Goal: Task Accomplishment & Management: Complete application form

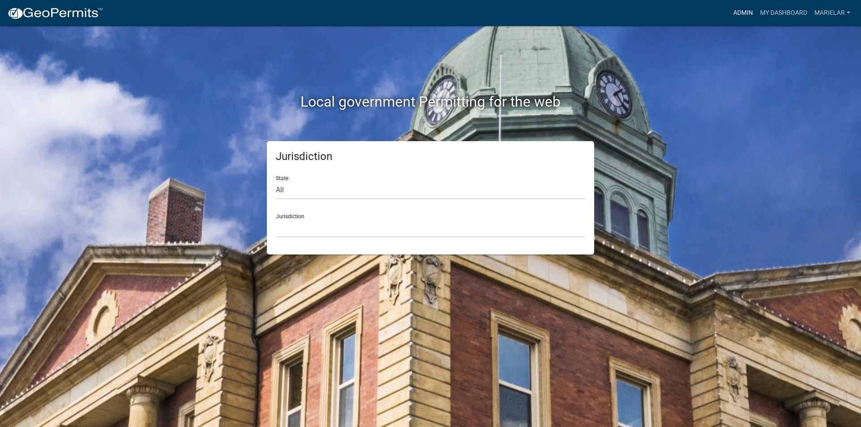
click at [744, 17] on link "Admin" at bounding box center [743, 12] width 27 height 17
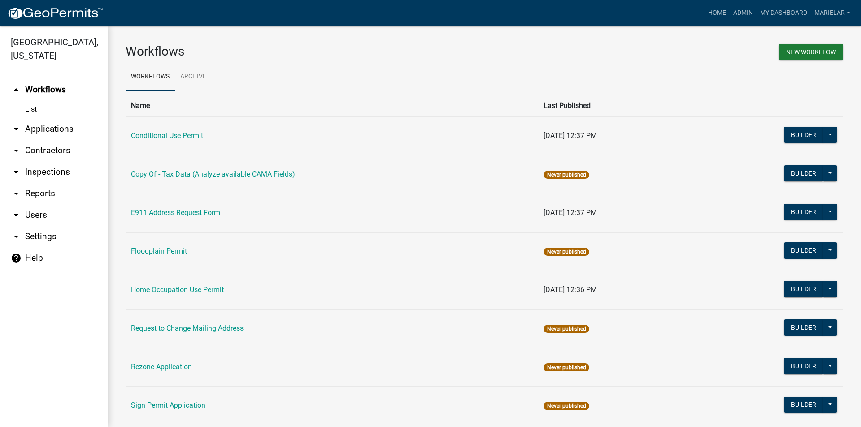
click at [14, 124] on icon "arrow_drop_down" at bounding box center [16, 129] width 11 height 11
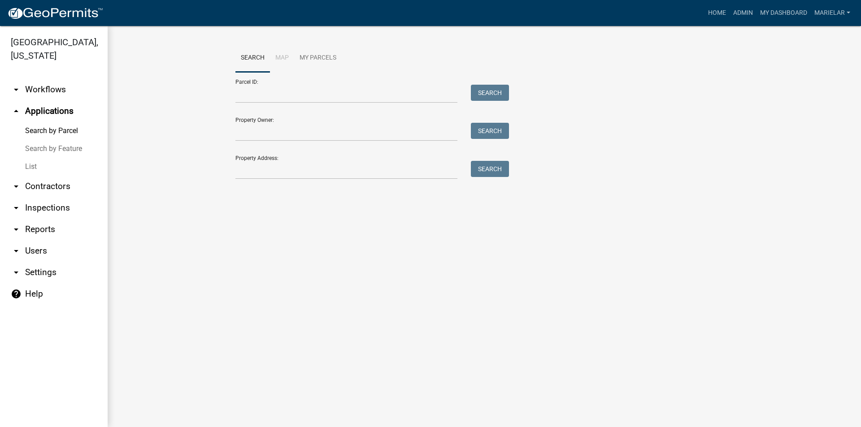
click at [33, 158] on link "List" at bounding box center [54, 167] width 108 height 18
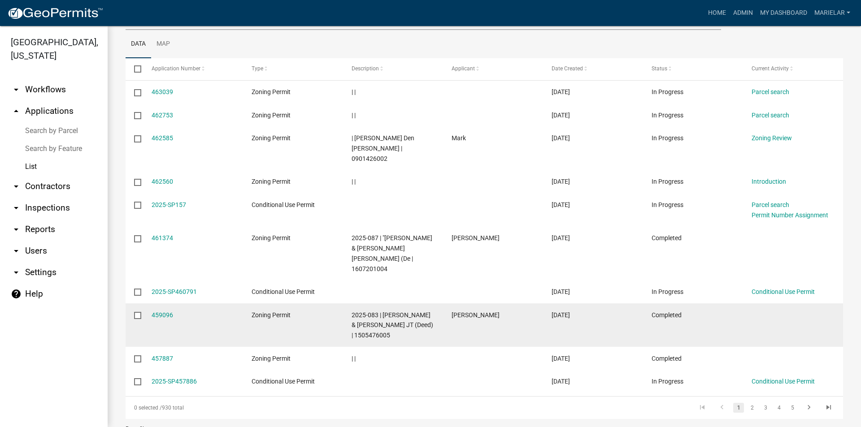
scroll to position [144, 0]
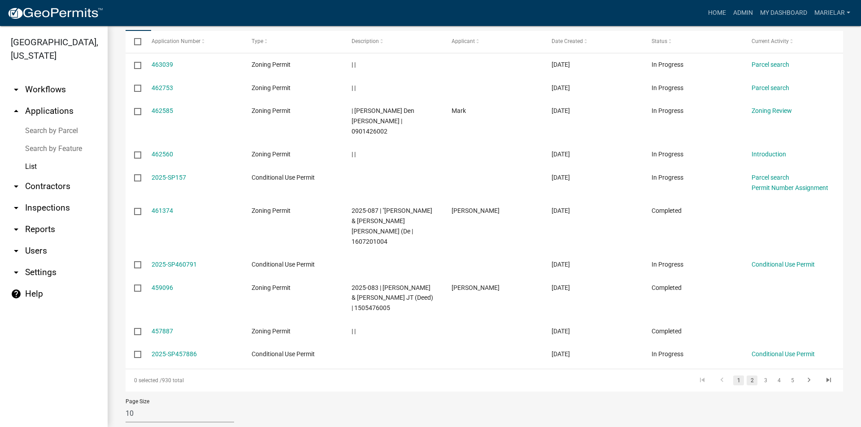
click at [749, 376] on link "2" at bounding box center [752, 381] width 11 height 10
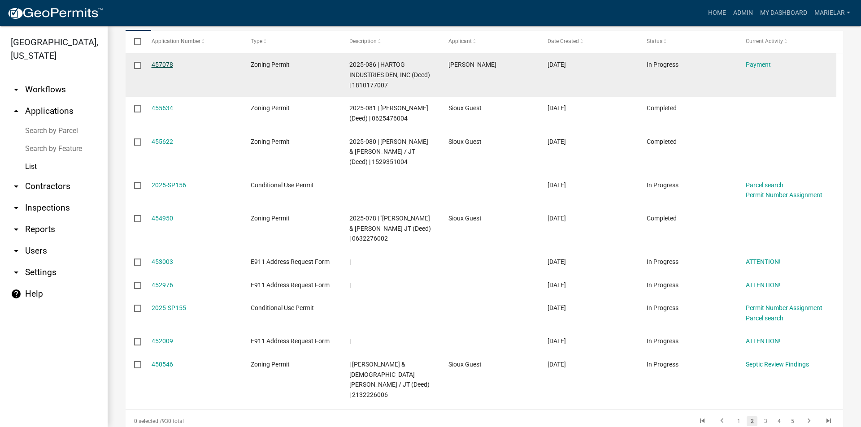
click at [167, 65] on link "457078" at bounding box center [163, 64] width 22 height 7
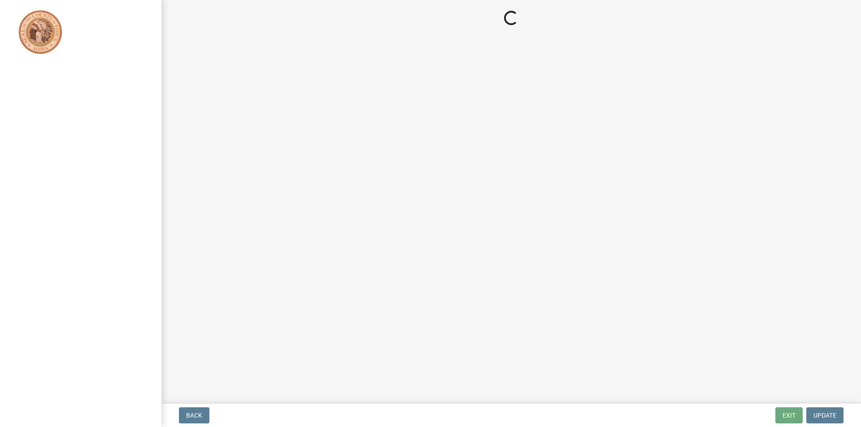
select select "3: 3"
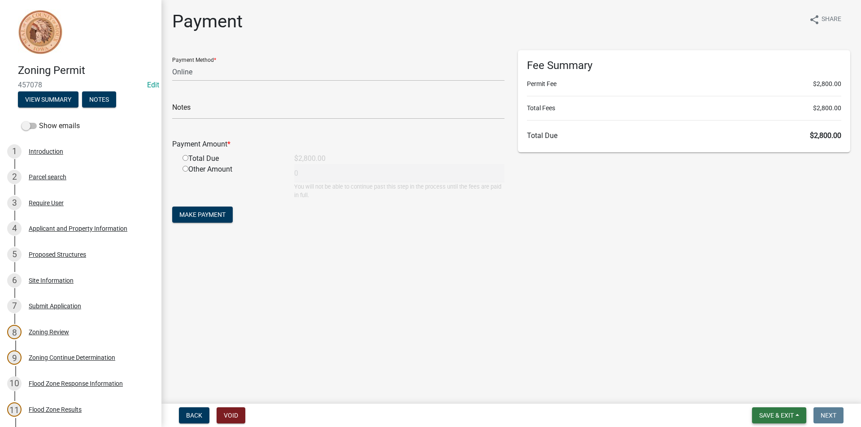
click at [788, 418] on span "Save & Exit" at bounding box center [776, 415] width 35 height 7
click at [771, 392] on button "Save & Exit" at bounding box center [771, 393] width 72 height 22
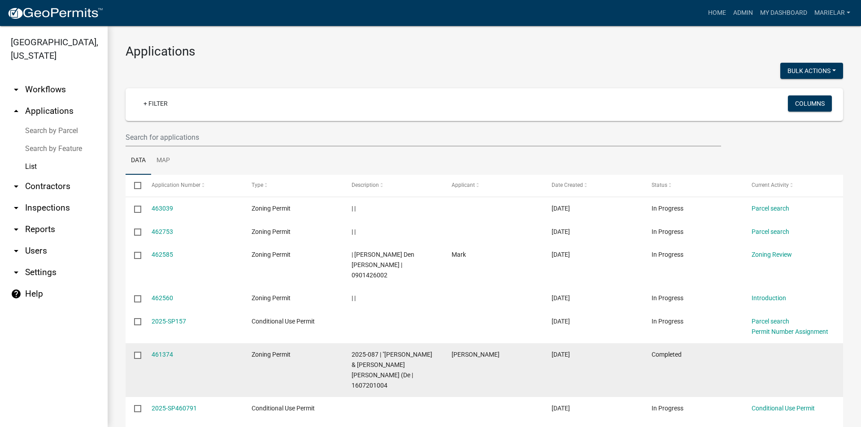
scroll to position [135, 0]
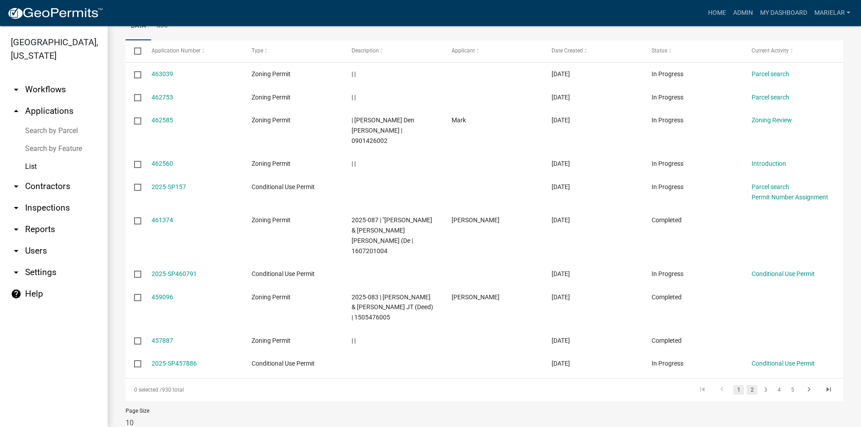
click at [749, 385] on link "2" at bounding box center [752, 390] width 11 height 10
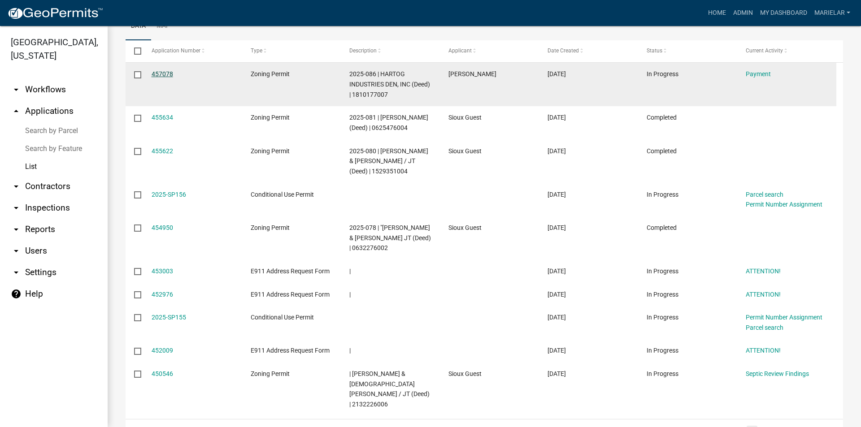
click at [163, 74] on link "457078" at bounding box center [163, 73] width 22 height 7
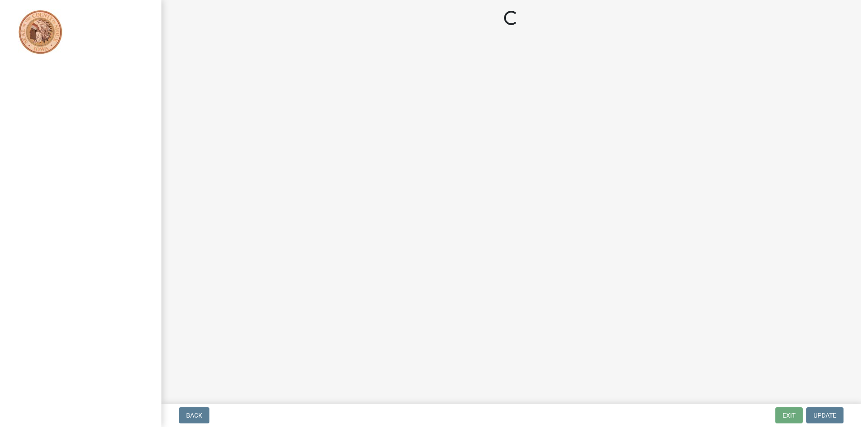
select select "3: 3"
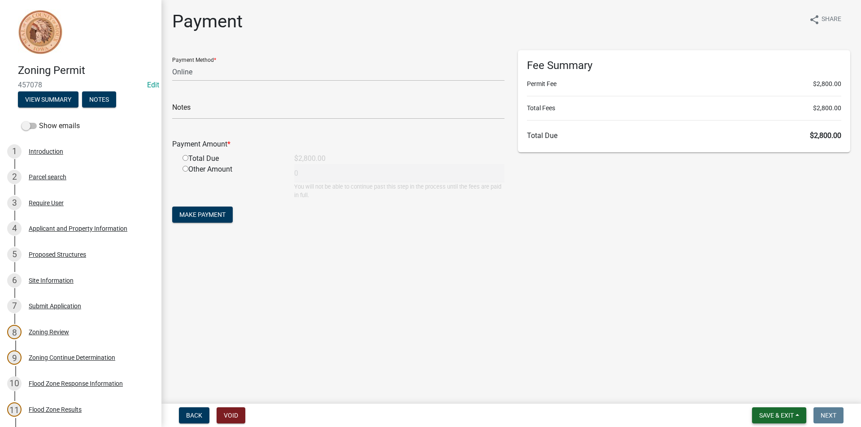
click at [783, 415] on span "Save & Exit" at bounding box center [776, 415] width 35 height 7
click at [780, 397] on button "Save & Exit" at bounding box center [771, 393] width 72 height 22
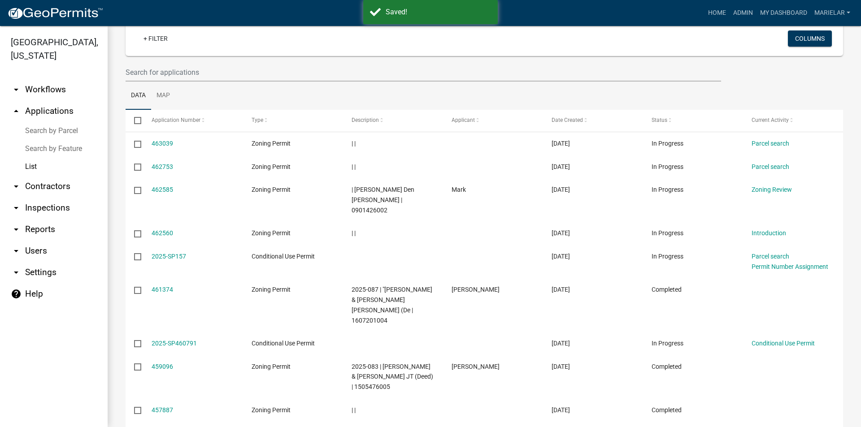
scroll to position [144, 0]
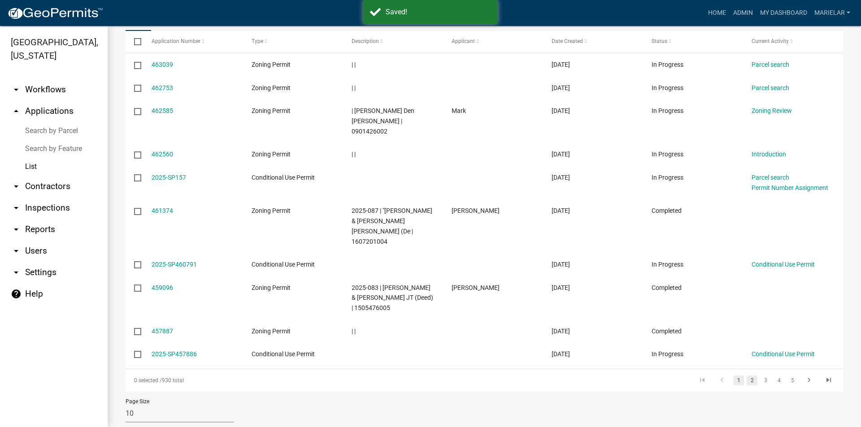
click at [748, 376] on link "2" at bounding box center [752, 381] width 11 height 10
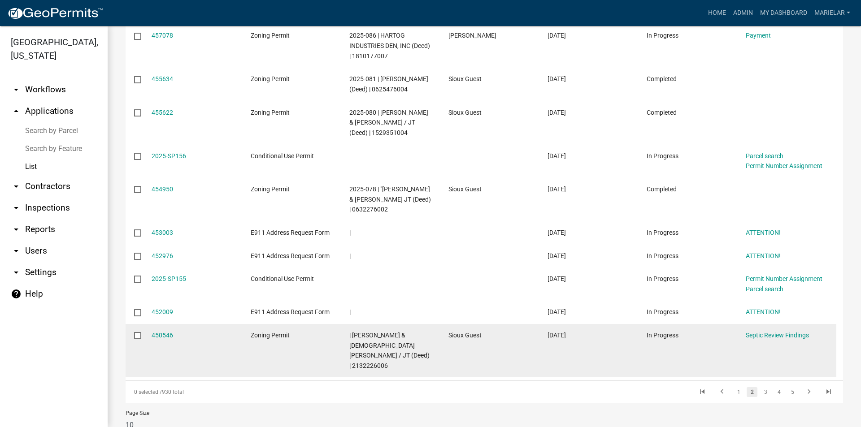
scroll to position [189, 0]
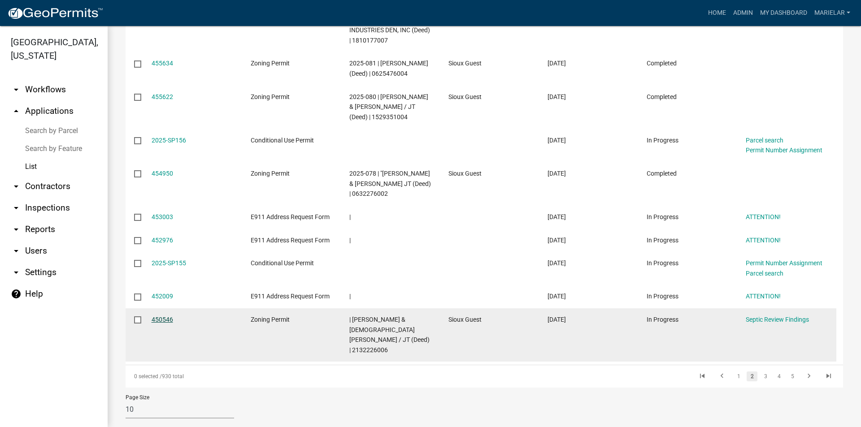
click at [172, 323] on link "450546" at bounding box center [163, 319] width 22 height 7
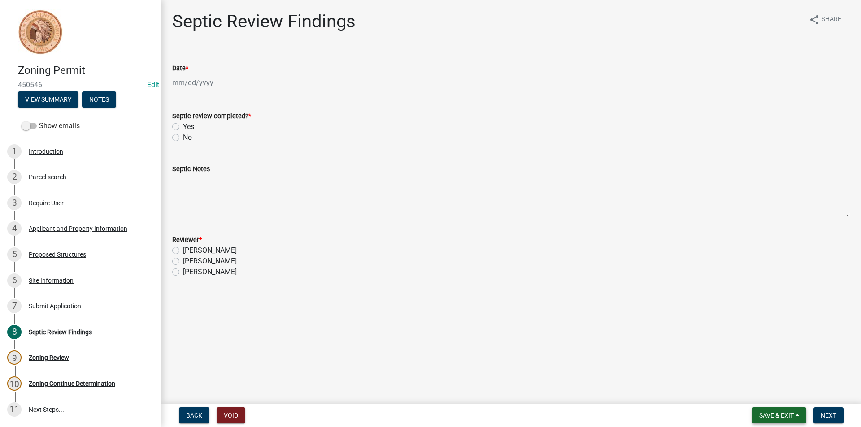
click at [771, 414] on span "Save & Exit" at bounding box center [776, 415] width 35 height 7
click at [770, 392] on button "Save & Exit" at bounding box center [771, 393] width 72 height 22
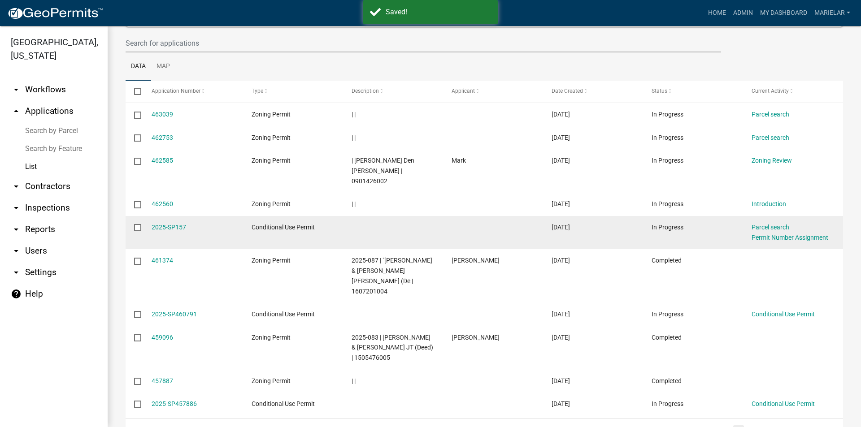
scroll to position [144, 0]
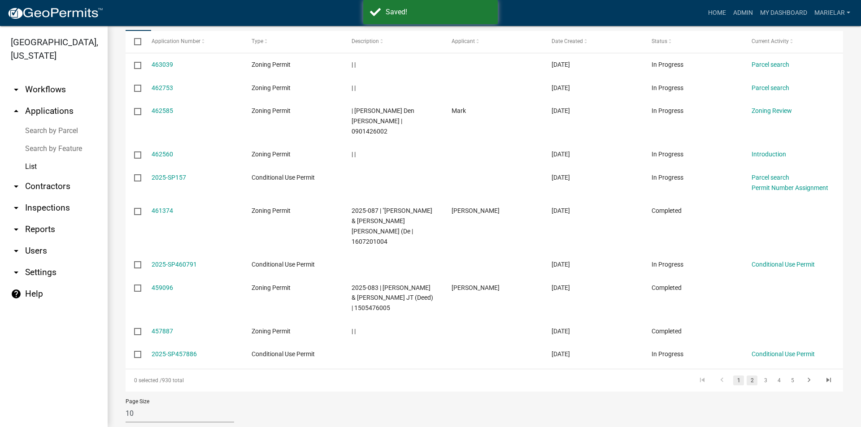
click at [747, 376] on link "2" at bounding box center [752, 381] width 11 height 10
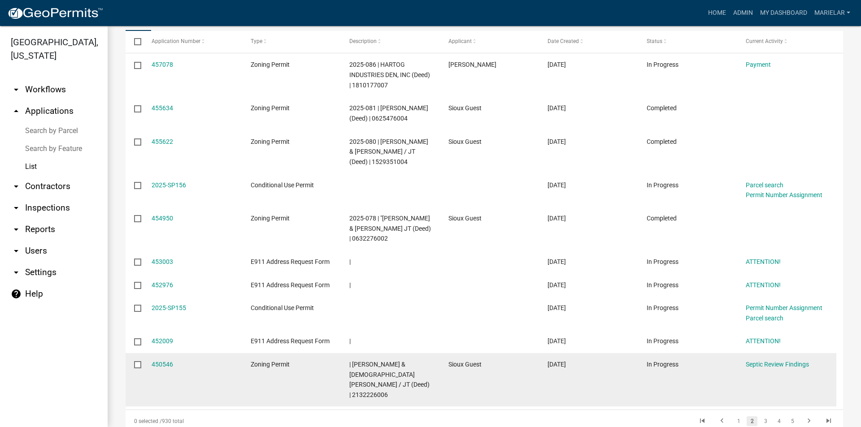
scroll to position [195, 0]
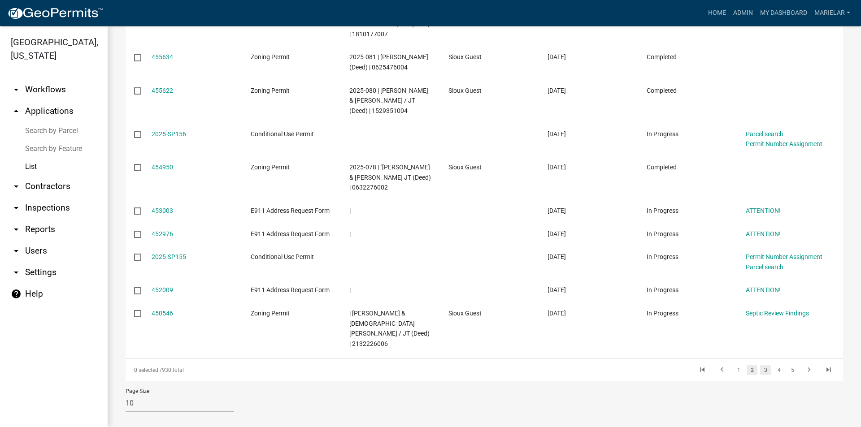
click at [760, 366] on link "3" at bounding box center [765, 371] width 11 height 10
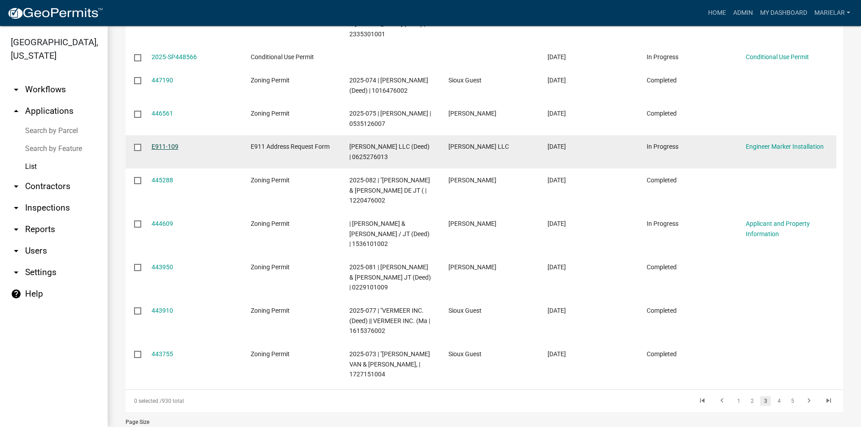
click at [165, 146] on link "E911-109" at bounding box center [165, 146] width 27 height 7
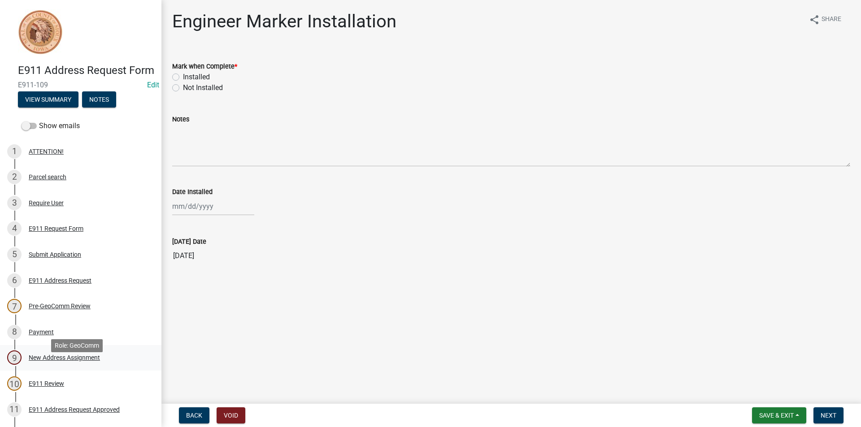
click at [78, 361] on div "New Address Assignment" at bounding box center [64, 358] width 71 height 6
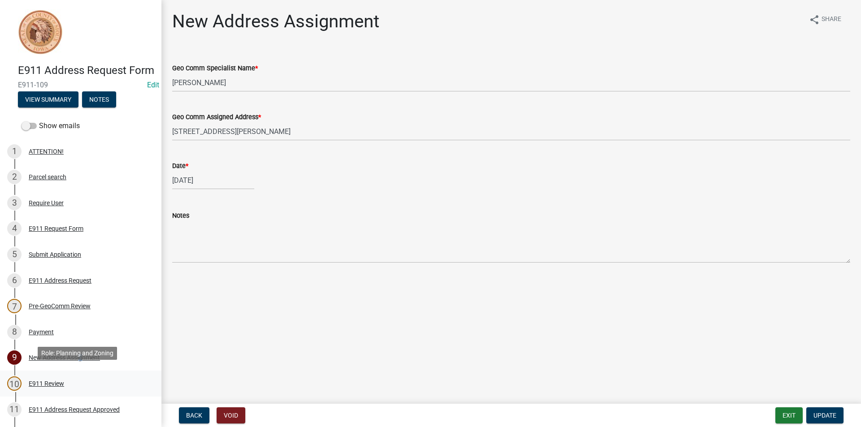
scroll to position [135, 0]
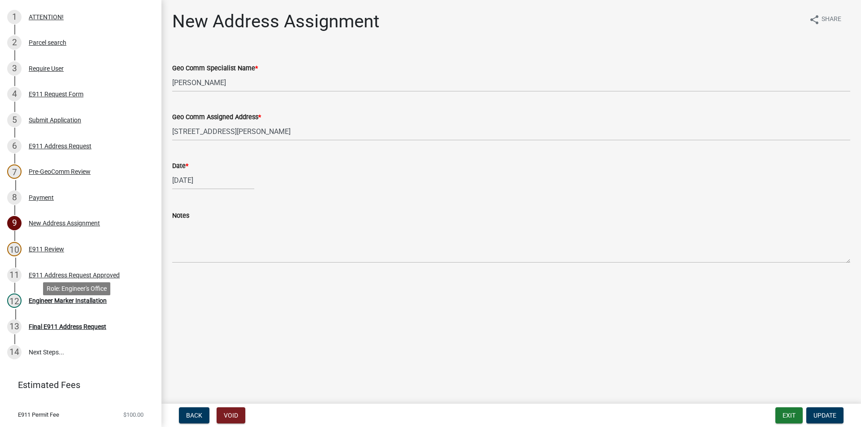
click at [58, 308] on div "12 Engineer Marker Installation" at bounding box center [77, 301] width 140 height 14
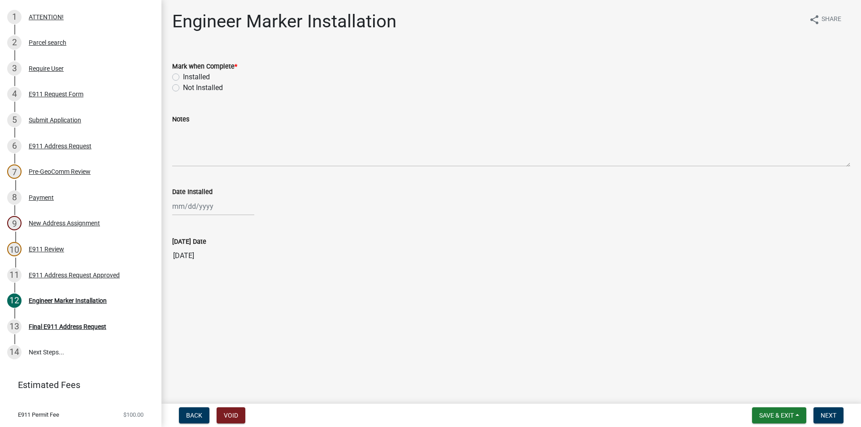
click at [183, 77] on label "Installed" at bounding box center [196, 77] width 27 height 11
click at [183, 77] on input "Installed" at bounding box center [186, 75] width 6 height 6
radio input "true"
select select "8"
select select "2025"
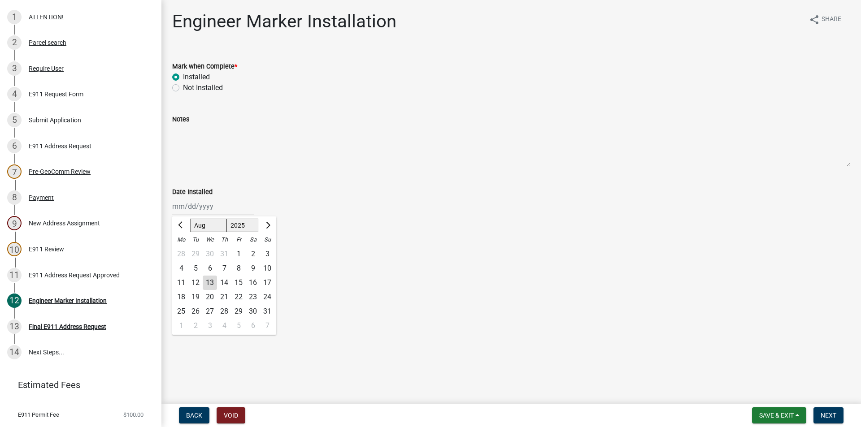
click at [203, 211] on div "[PERSON_NAME] Feb Mar Apr [PERSON_NAME][DATE] Oct Nov [DATE] 1526 1527 1528 152…" at bounding box center [213, 206] width 82 height 18
click at [198, 282] on div "12" at bounding box center [195, 283] width 14 height 14
type input "[DATE]"
click at [818, 407] on nav "Back Void Save & Exit Save Save & Exit Next" at bounding box center [511, 415] width 700 height 23
click at [822, 410] on button "Next" at bounding box center [829, 416] width 30 height 16
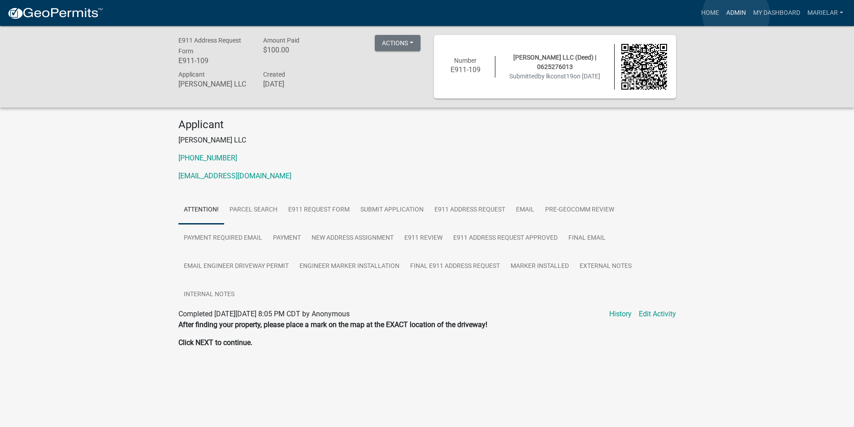
click at [736, 15] on link "Admin" at bounding box center [736, 12] width 27 height 17
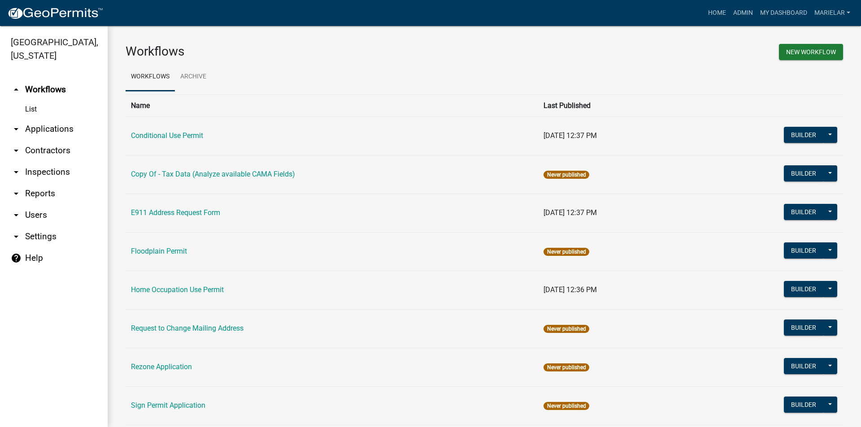
click at [16, 124] on icon "arrow_drop_down" at bounding box center [16, 129] width 11 height 11
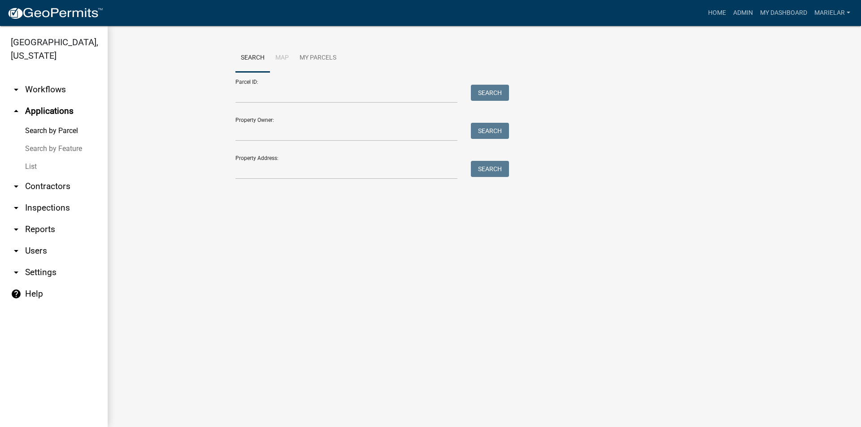
click at [35, 158] on link "List" at bounding box center [54, 167] width 108 height 18
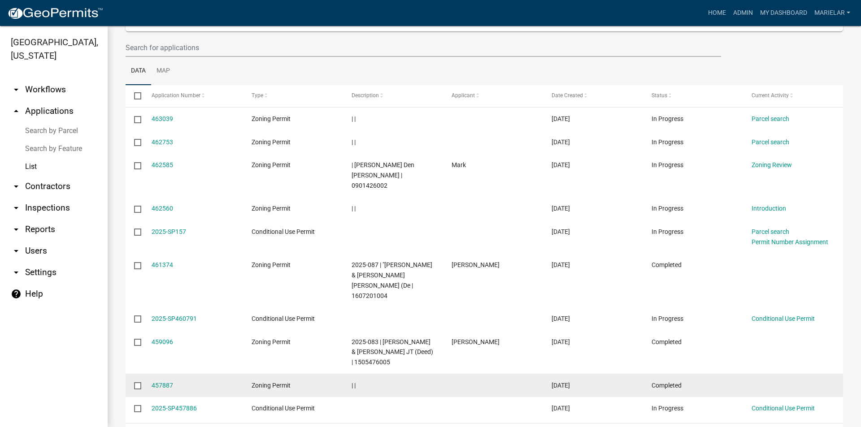
scroll to position [144, 0]
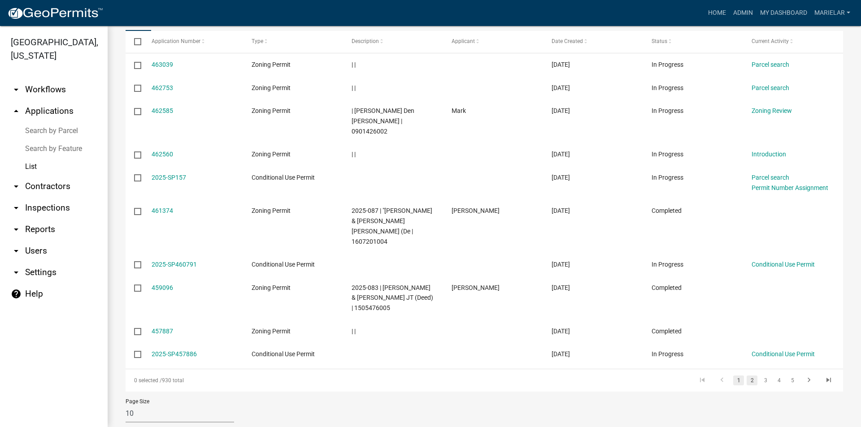
click at [747, 376] on link "2" at bounding box center [752, 381] width 11 height 10
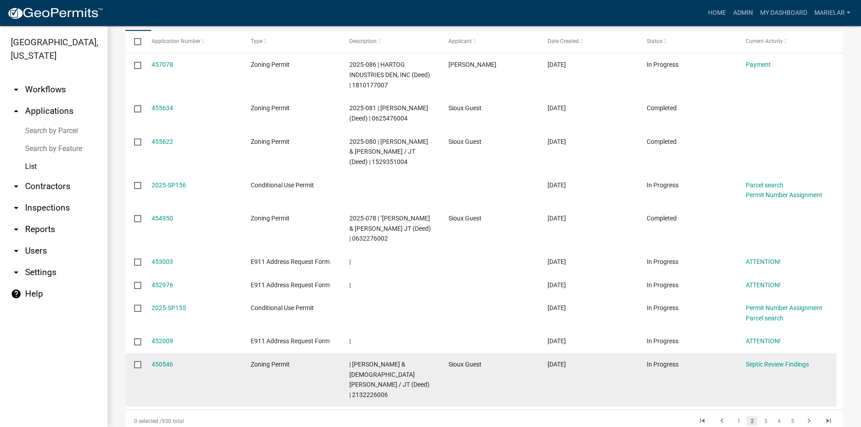
scroll to position [195, 0]
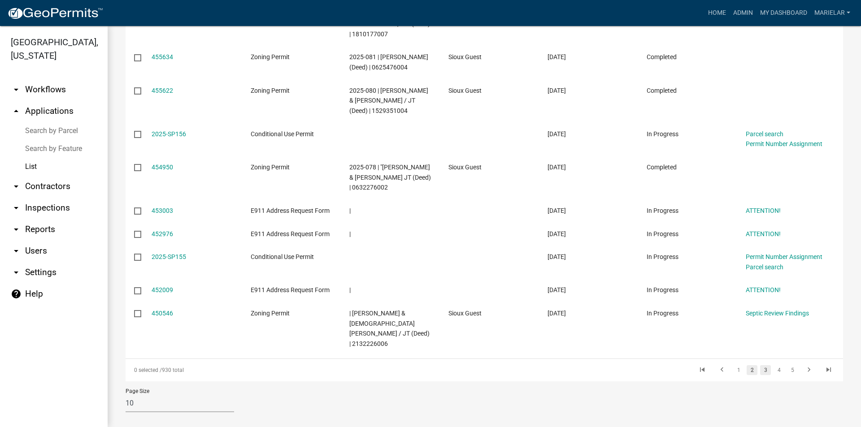
click at [760, 366] on link "3" at bounding box center [765, 371] width 11 height 10
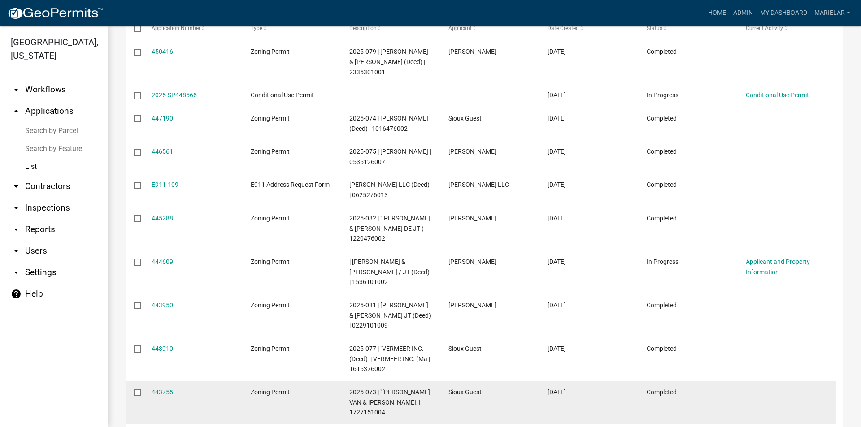
scroll to position [195, 0]
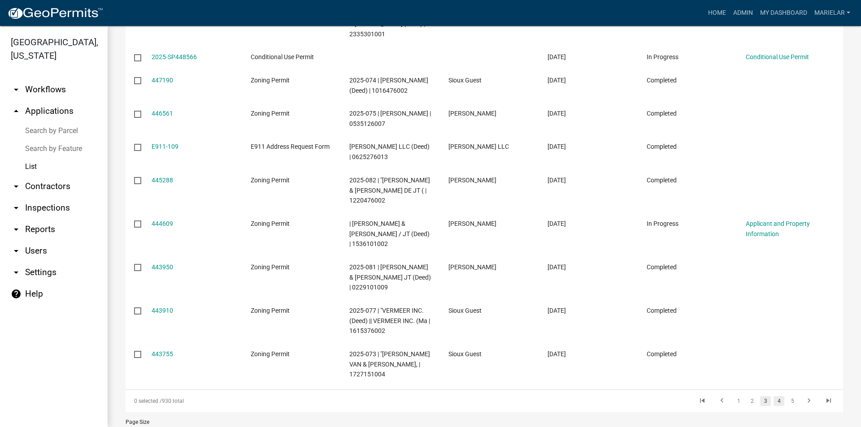
click at [774, 402] on link "4" at bounding box center [779, 401] width 11 height 10
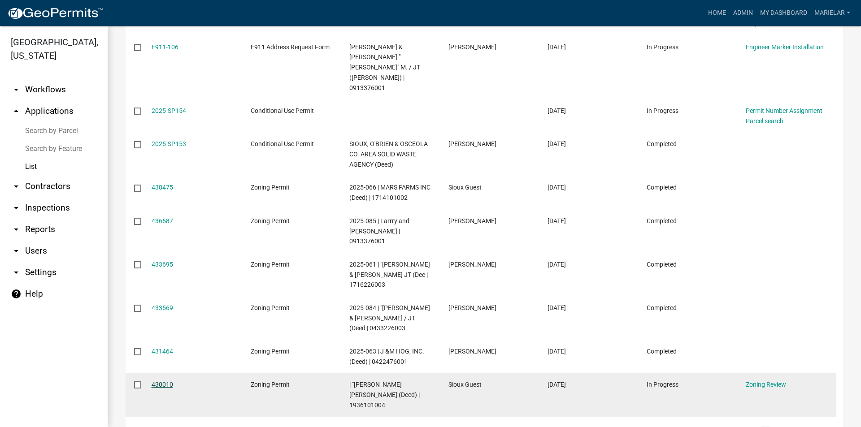
click at [164, 381] on link "430010" at bounding box center [163, 384] width 22 height 7
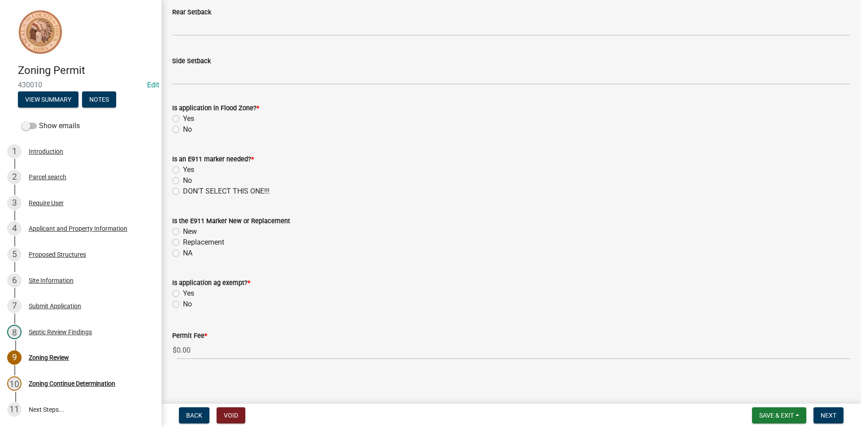
scroll to position [372, 0]
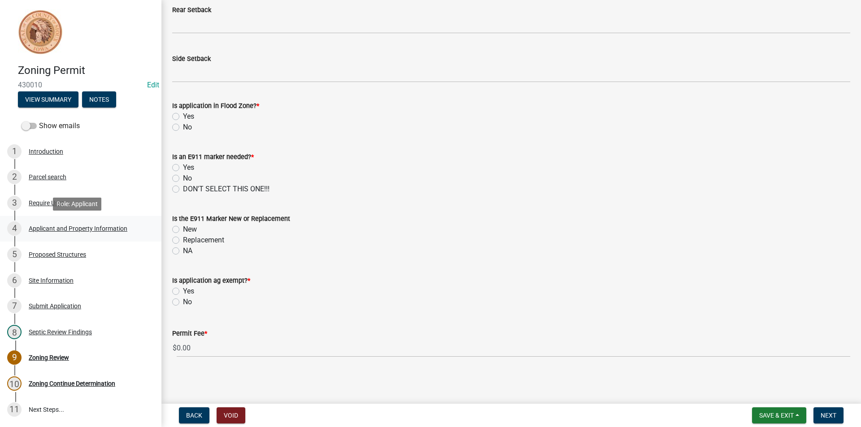
click at [82, 230] on div "Applicant and Property Information" at bounding box center [78, 229] width 99 height 6
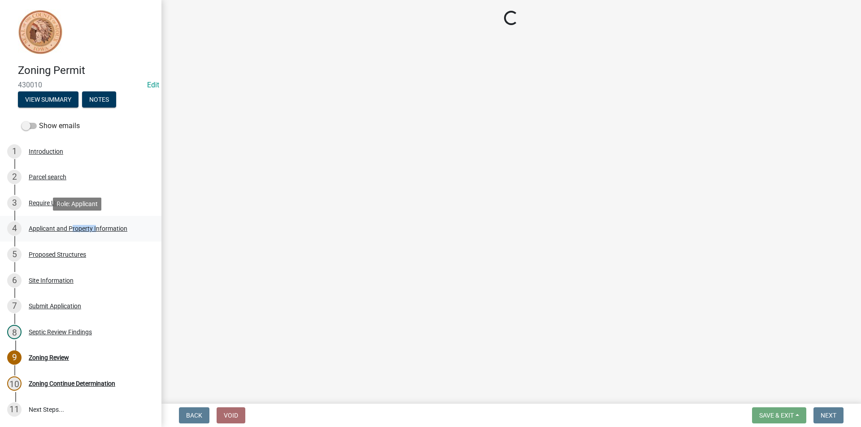
scroll to position [0, 0]
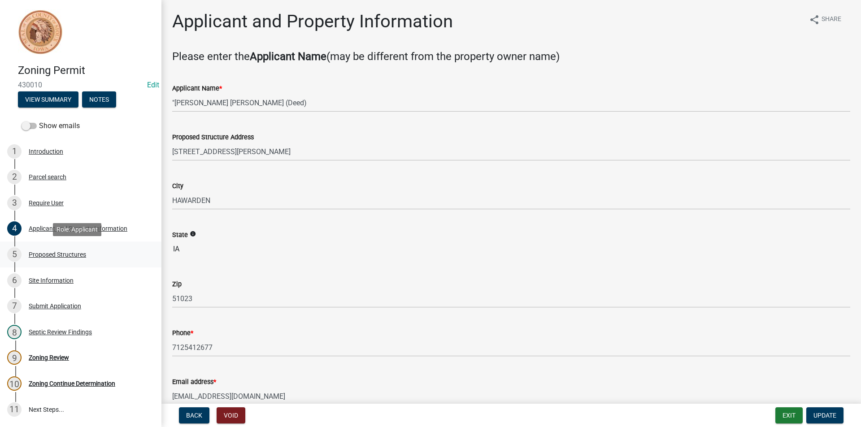
click at [66, 255] on div "Proposed Structures" at bounding box center [57, 255] width 57 height 6
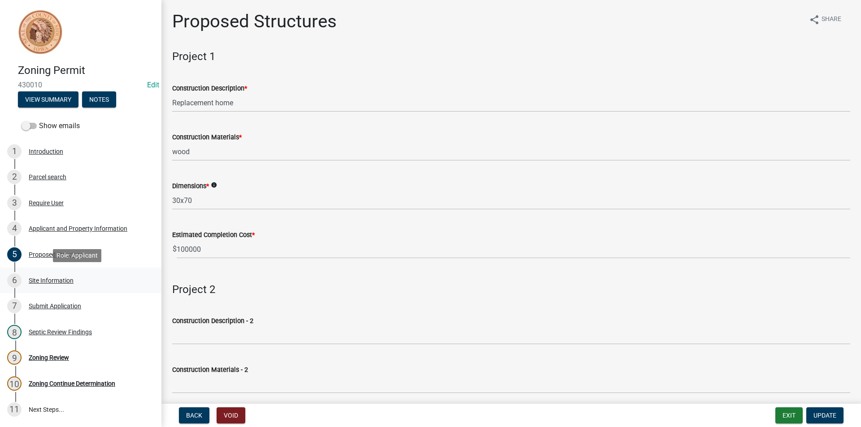
click at [62, 274] on div "6 Site Information" at bounding box center [77, 281] width 140 height 14
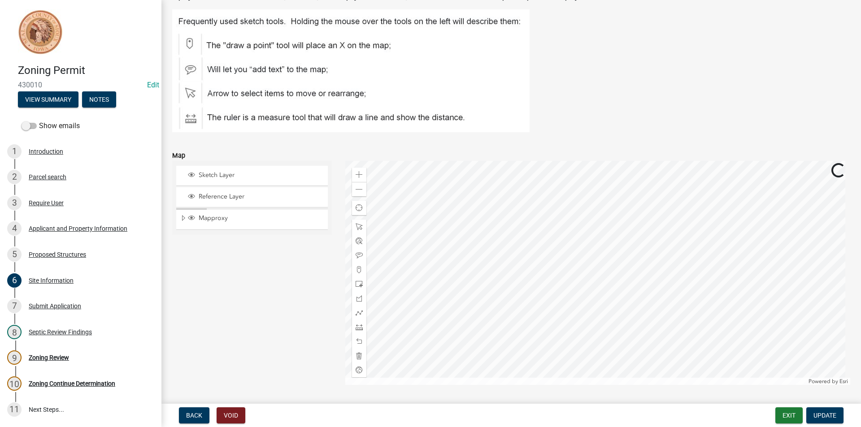
scroll to position [152, 0]
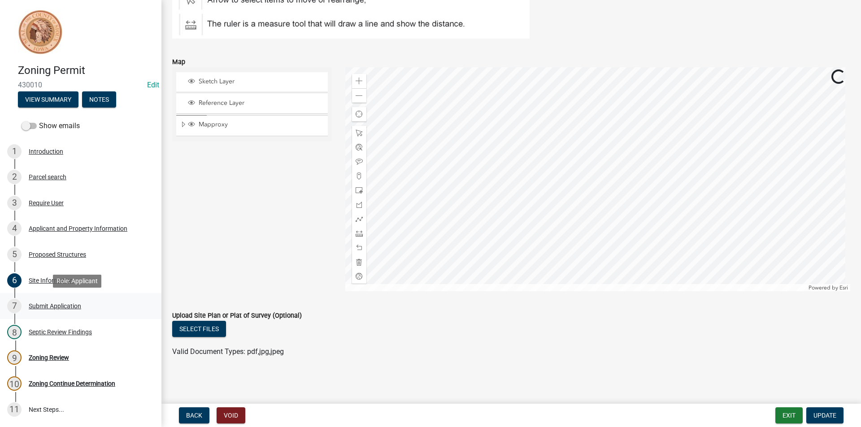
click at [57, 301] on div "7 Submit Application" at bounding box center [77, 306] width 140 height 14
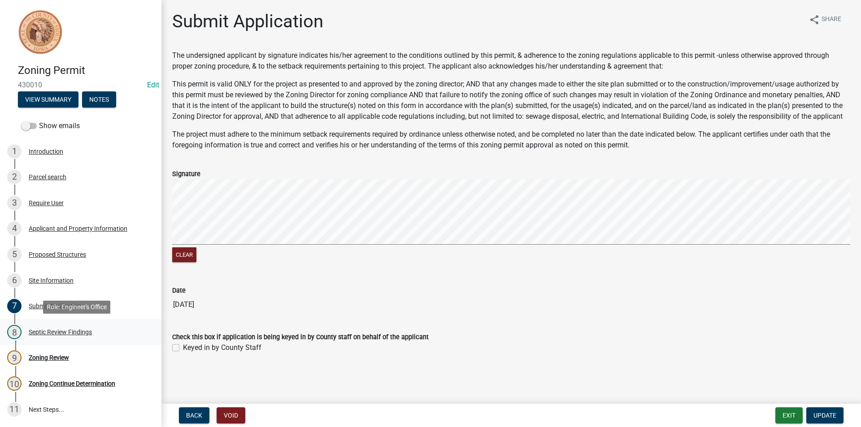
click at [68, 330] on div "Septic Review Findings" at bounding box center [60, 332] width 63 height 6
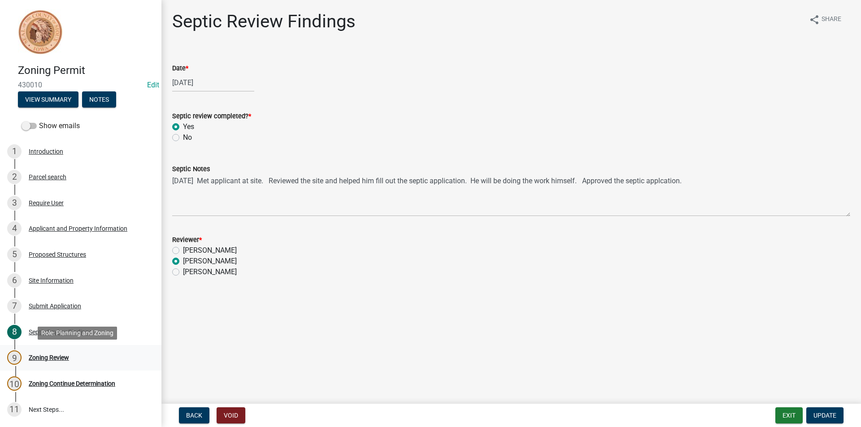
click at [51, 357] on div "Zoning Review" at bounding box center [49, 358] width 40 height 6
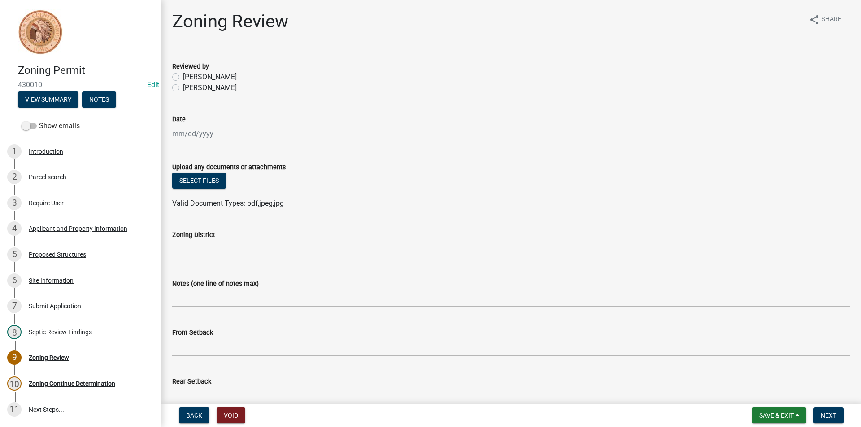
click at [183, 87] on label "[PERSON_NAME]" at bounding box center [210, 88] width 54 height 11
click at [183, 87] on input "[PERSON_NAME]" at bounding box center [186, 86] width 6 height 6
radio input "true"
select select "8"
select select "2025"
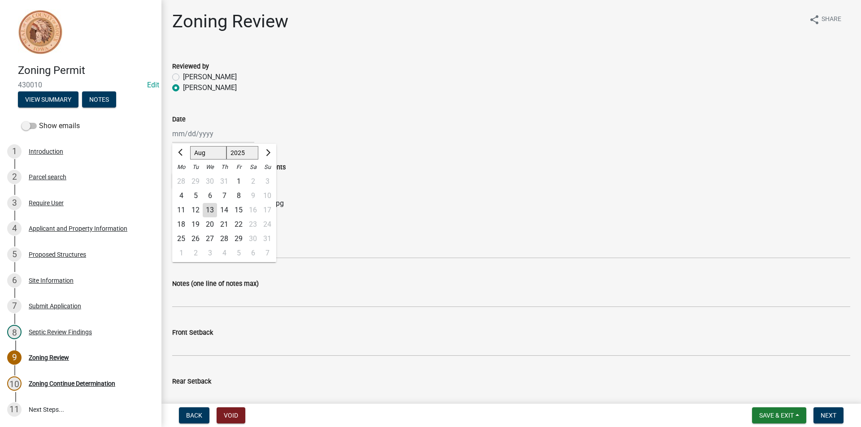
click at [196, 140] on div "[PERSON_NAME] Feb Mar Apr [PERSON_NAME][DATE] Oct Nov [DATE] 1526 1527 1528 152…" at bounding box center [213, 134] width 82 height 18
click at [209, 207] on div "13" at bounding box center [210, 210] width 14 height 14
type input "[DATE]"
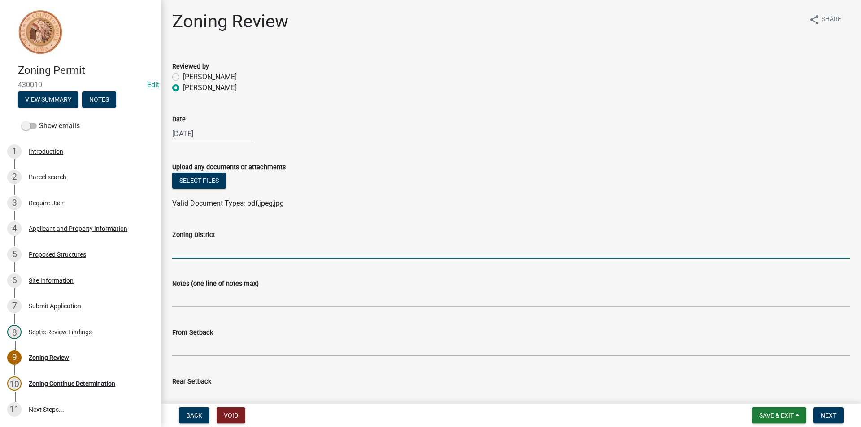
click at [224, 247] on input "Zoning District" at bounding box center [511, 249] width 678 height 18
type input "a"
type input "AG"
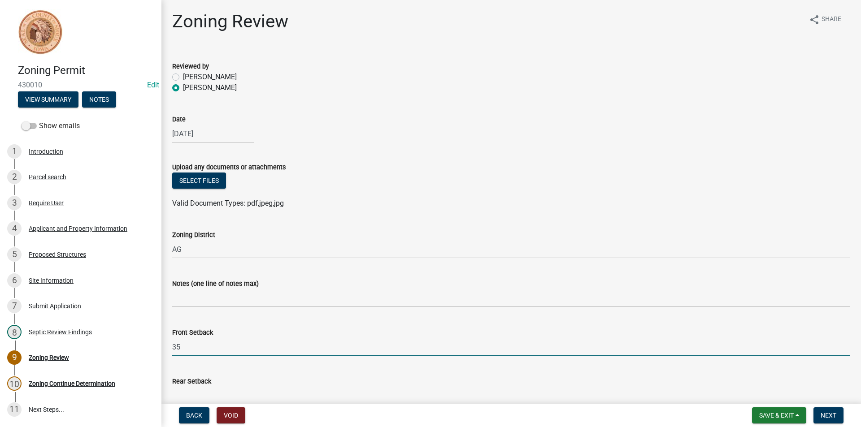
type input "35"
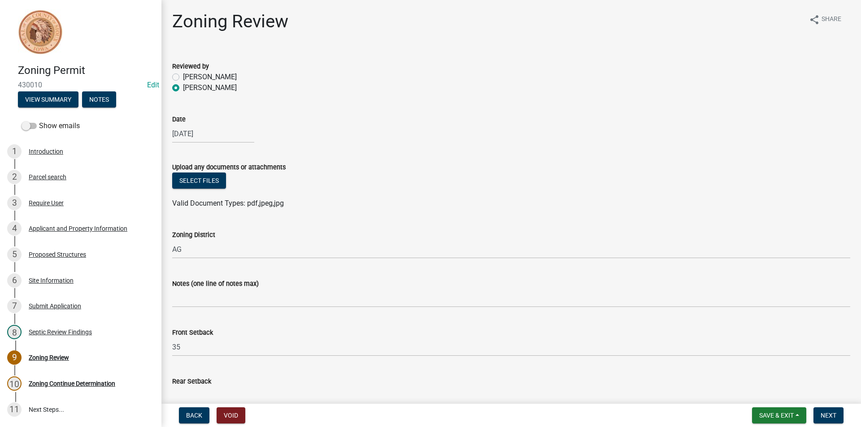
scroll to position [5, 0]
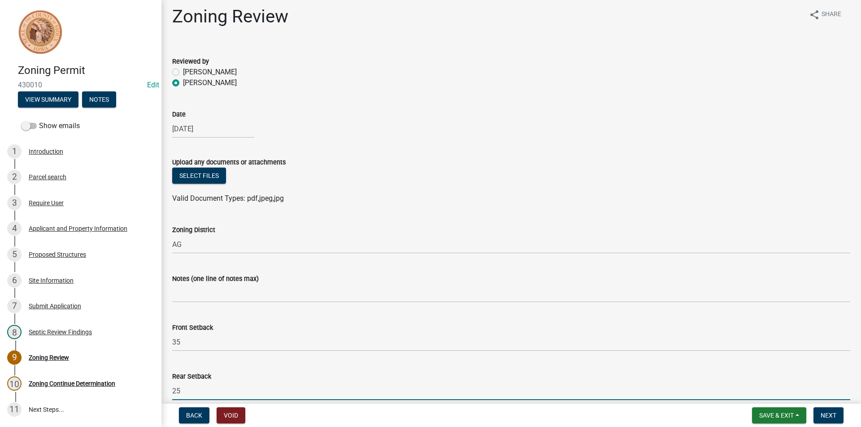
type input "25"
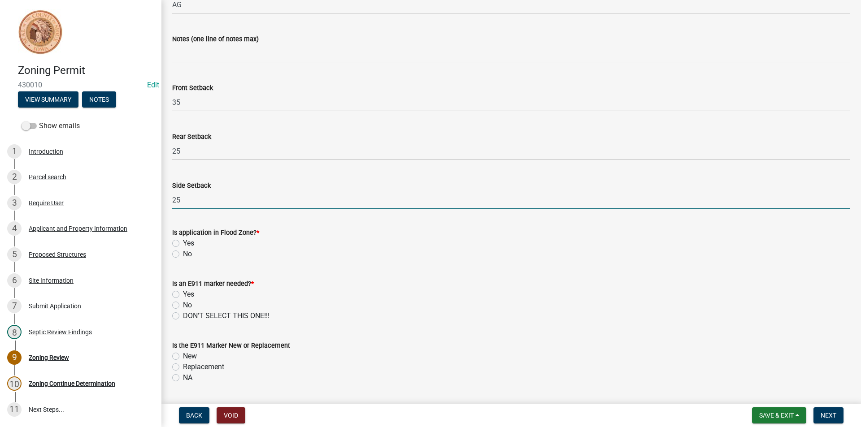
type input "25"
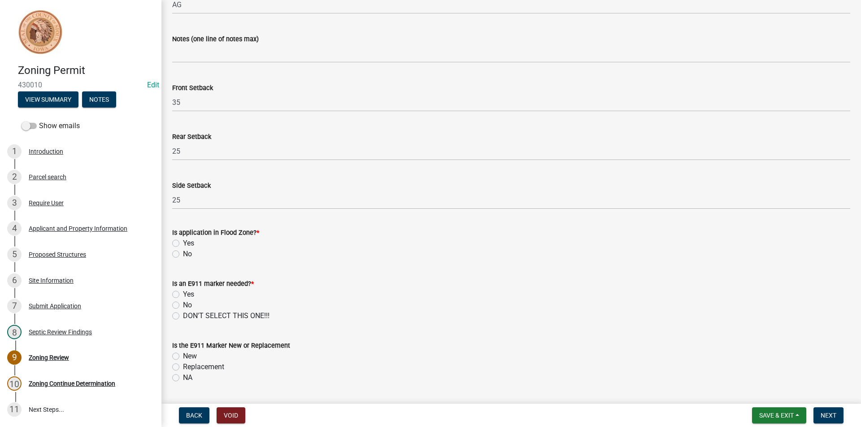
click at [183, 253] on label "No" at bounding box center [187, 254] width 9 height 11
click at [183, 253] on input "No" at bounding box center [186, 252] width 6 height 6
radio input "true"
click at [183, 305] on label "No" at bounding box center [187, 305] width 9 height 11
click at [183, 305] on input "No" at bounding box center [186, 303] width 6 height 6
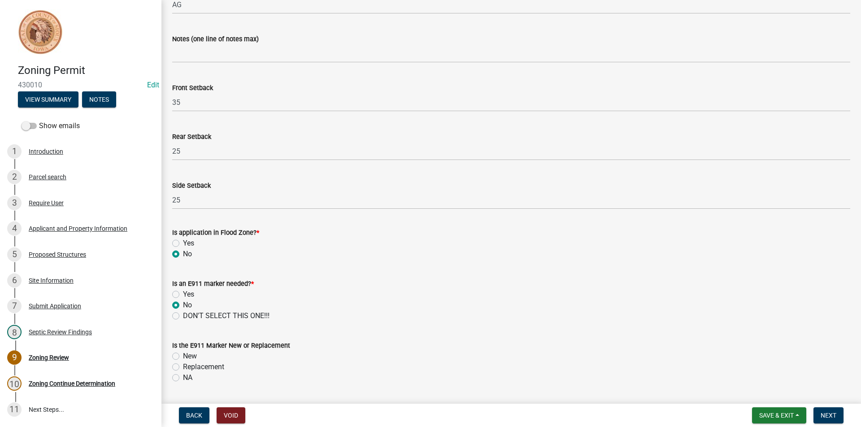
radio input "true"
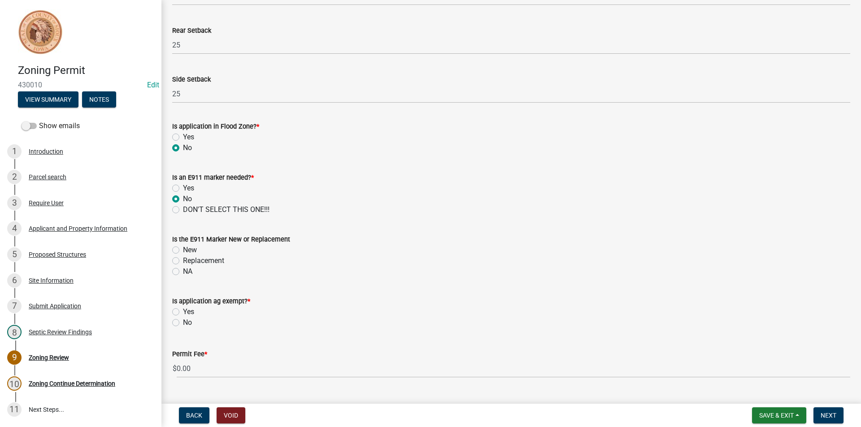
scroll to position [372, 0]
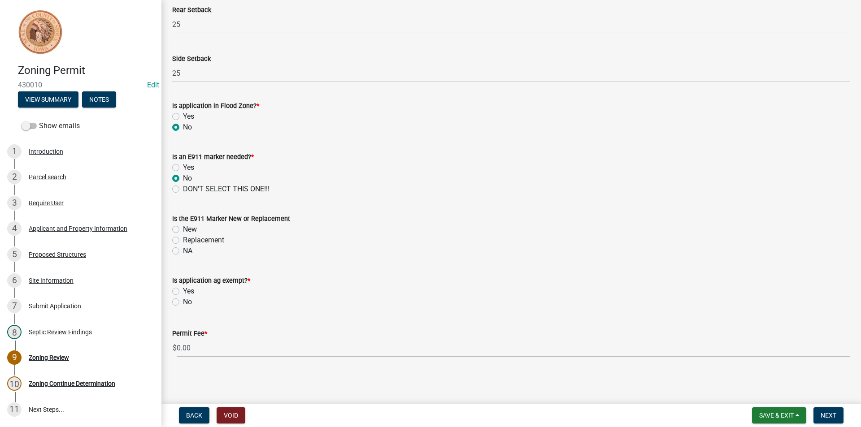
click at [183, 252] on label "NA" at bounding box center [187, 251] width 9 height 11
click at [183, 252] on input "NA" at bounding box center [186, 249] width 6 height 6
radio input "true"
click at [183, 302] on label "No" at bounding box center [187, 302] width 9 height 11
click at [183, 302] on input "No" at bounding box center [186, 300] width 6 height 6
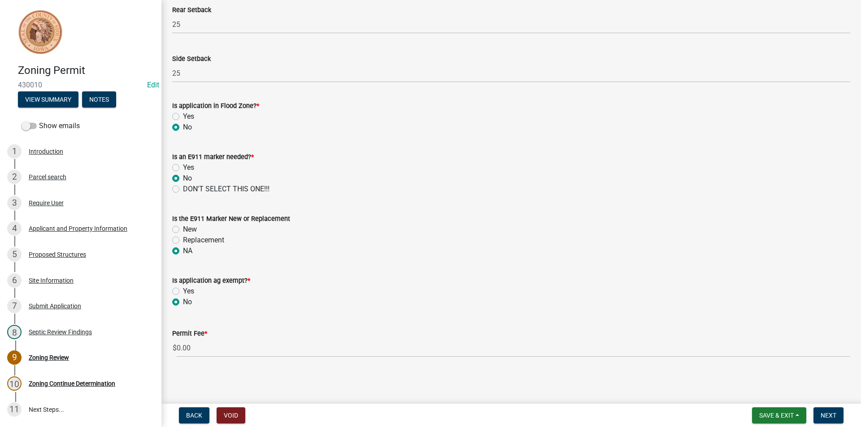
radio input "true"
click at [835, 414] on span "Next" at bounding box center [829, 415] width 16 height 7
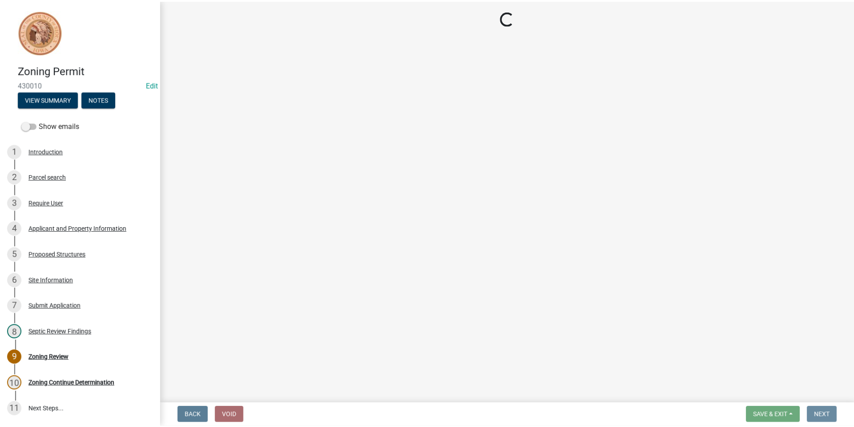
scroll to position [0, 0]
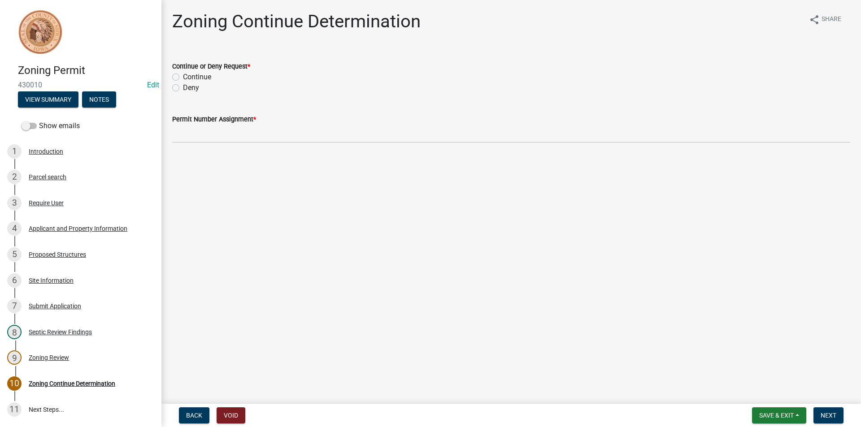
click at [183, 78] on label "Continue" at bounding box center [197, 77] width 28 height 11
click at [183, 78] on input "Continue" at bounding box center [186, 75] width 6 height 6
radio input "true"
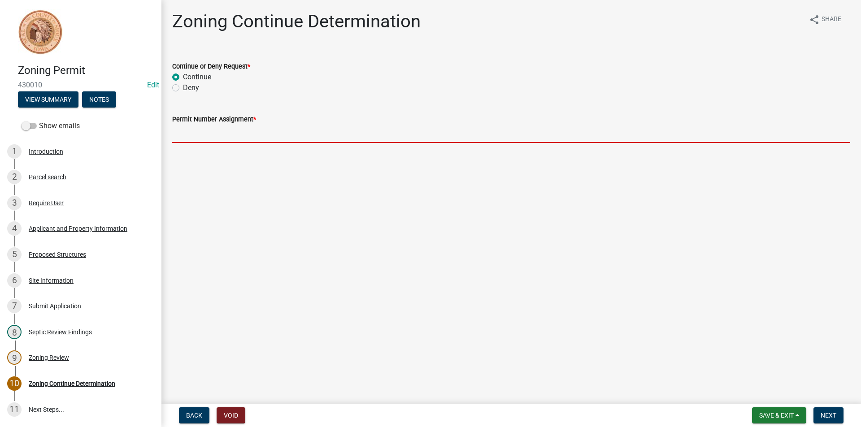
click at [207, 131] on input "Permit Number Assignment *" at bounding box center [511, 134] width 678 height 18
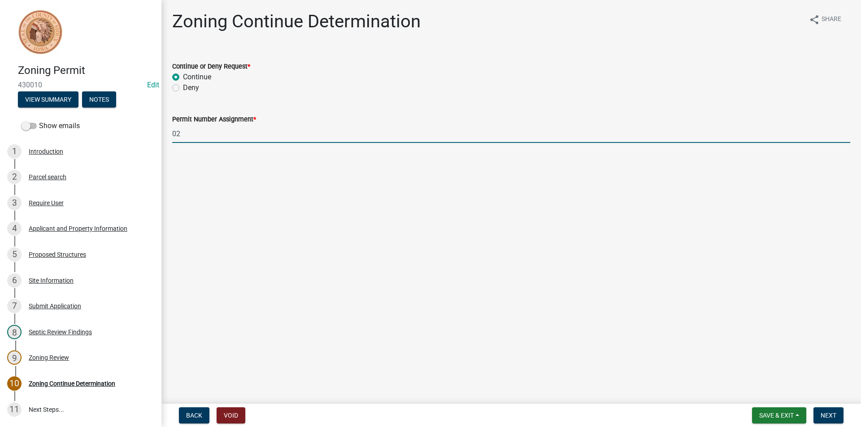
type input "0"
type input "2025-072"
click at [829, 413] on span "Next" at bounding box center [829, 415] width 16 height 7
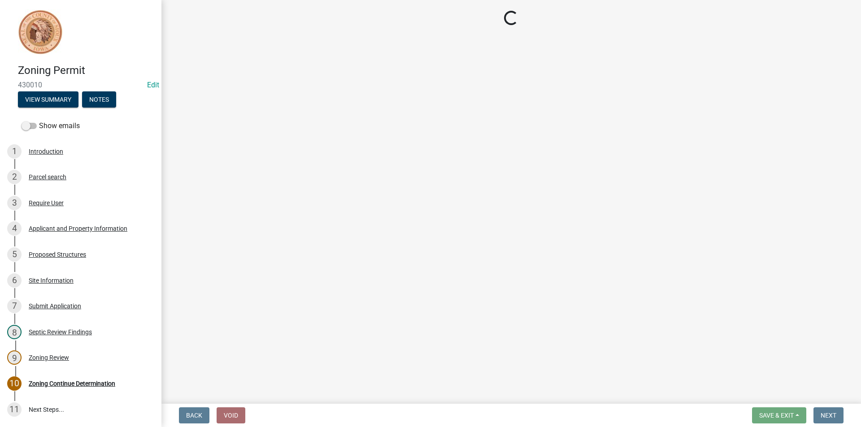
select select "3: 3"
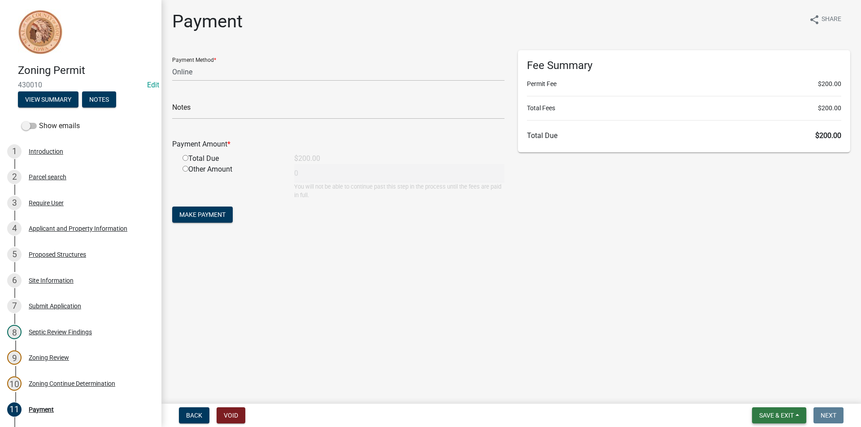
click at [778, 413] on span "Save & Exit" at bounding box center [776, 415] width 35 height 7
click at [779, 394] on button "Save & Exit" at bounding box center [771, 393] width 72 height 22
